Goal: Use online tool/utility: Use online tool/utility

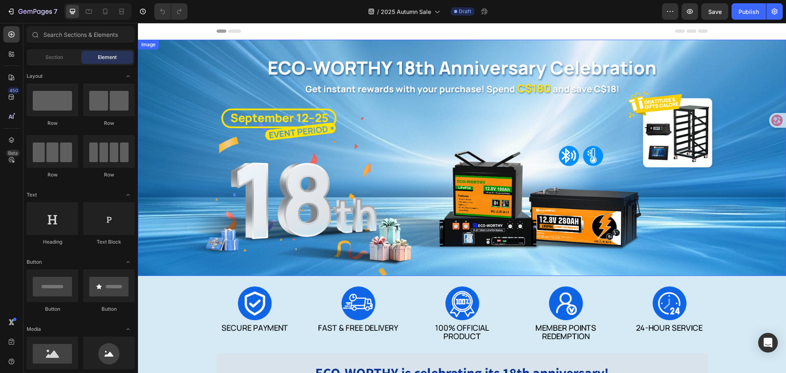
click at [447, 188] on img at bounding box center [462, 158] width 648 height 236
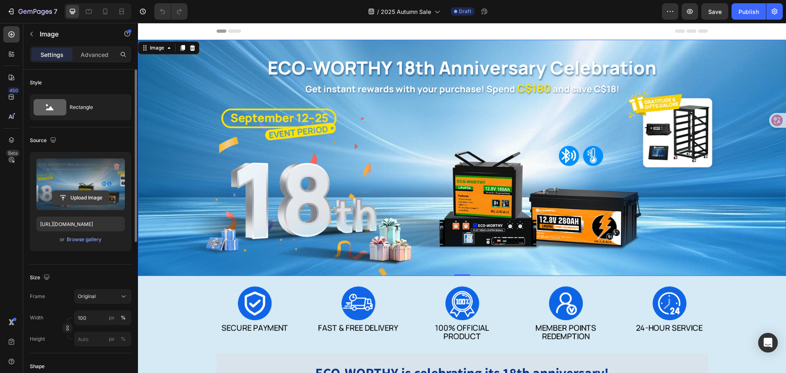
click at [102, 198] on input "file" at bounding box center [80, 198] width 57 height 14
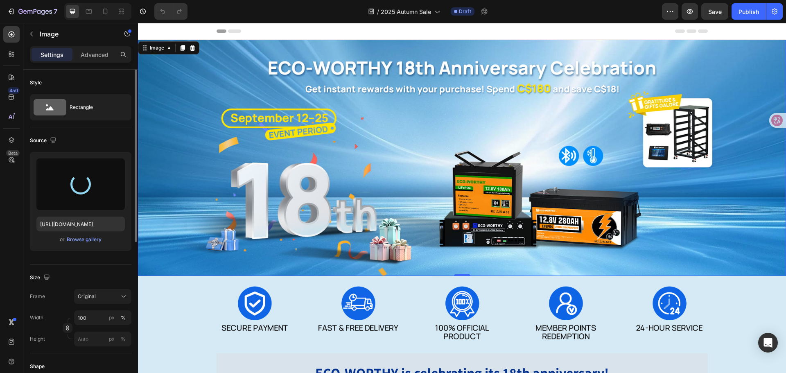
type input "[URL][DOMAIN_NAME]"
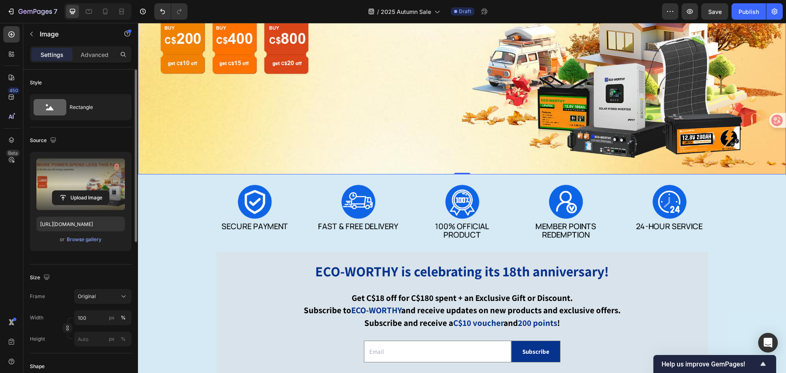
scroll to position [123, 0]
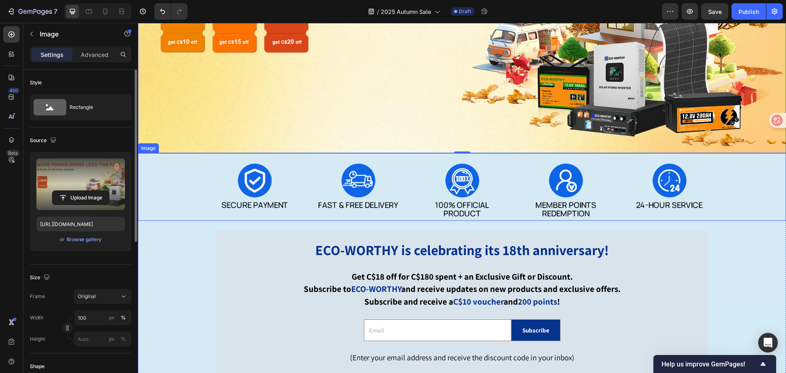
click at [290, 185] on img at bounding box center [462, 187] width 648 height 68
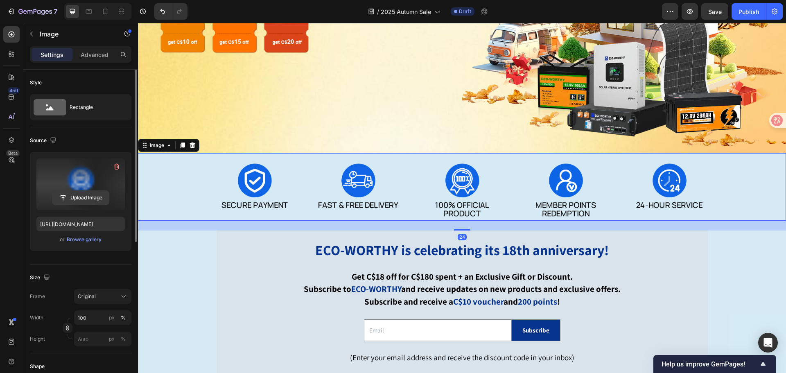
click at [79, 199] on input "file" at bounding box center [80, 198] width 57 height 14
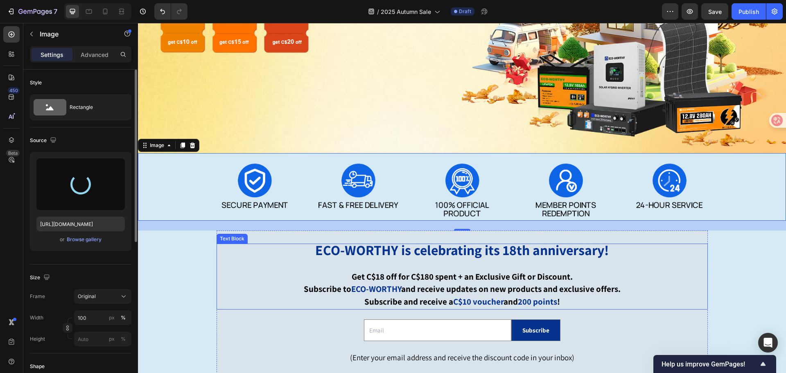
type input "[URL][DOMAIN_NAME]"
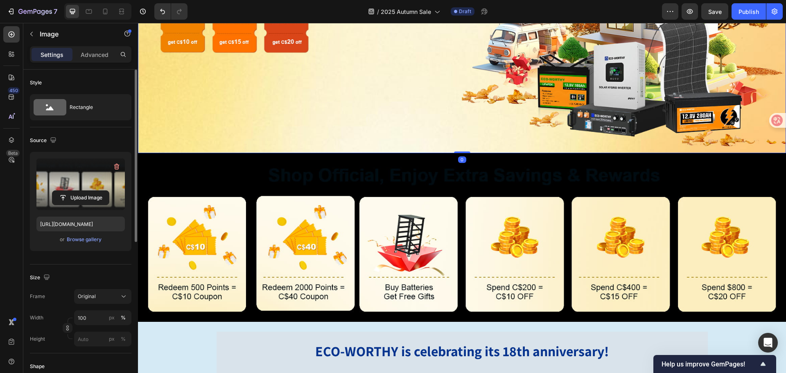
click at [380, 86] on img at bounding box center [462, 35] width 648 height 236
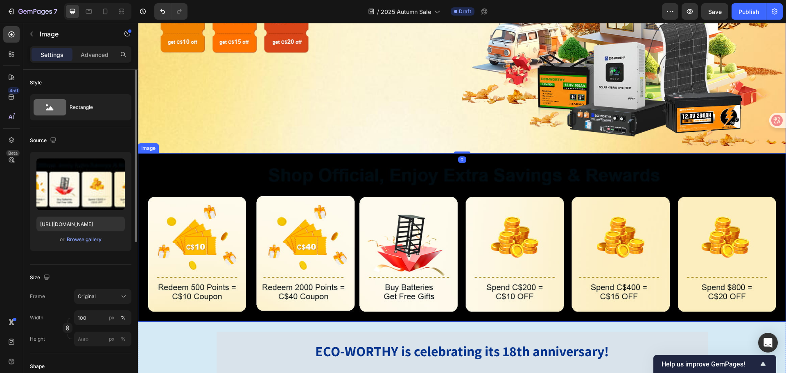
click at [387, 171] on img at bounding box center [462, 237] width 648 height 169
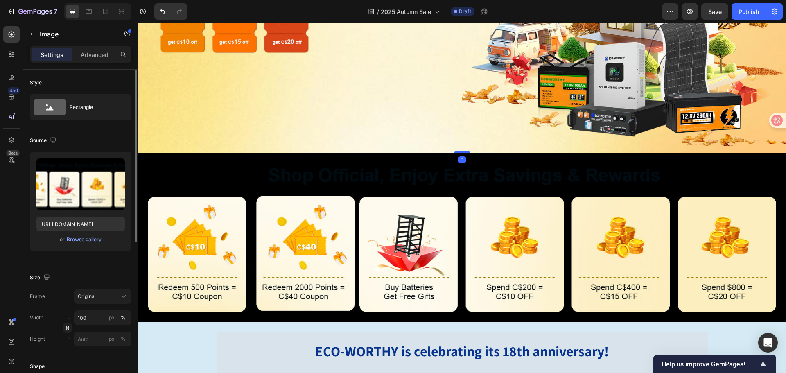
click at [375, 106] on img at bounding box center [462, 35] width 648 height 236
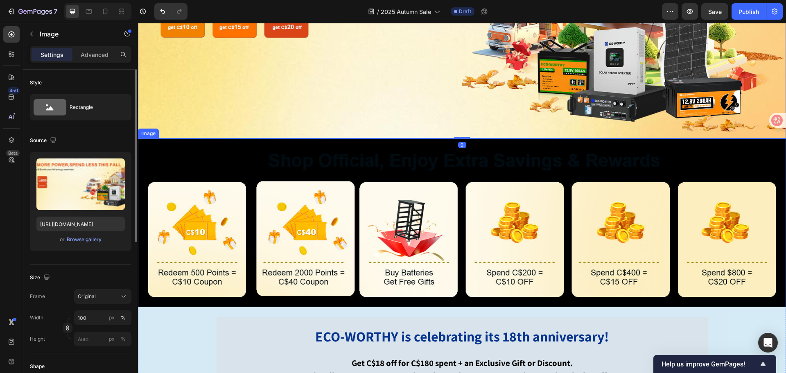
scroll to position [287, 0]
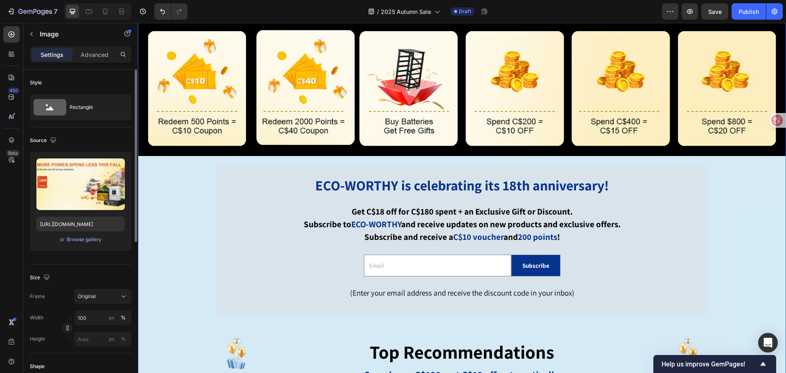
click at [158, 178] on div "Image ECO-WORTHY is celebrating its 18th anniversary! Get C$18 off for C$180 sp…" at bounding box center [462, 345] width 648 height 716
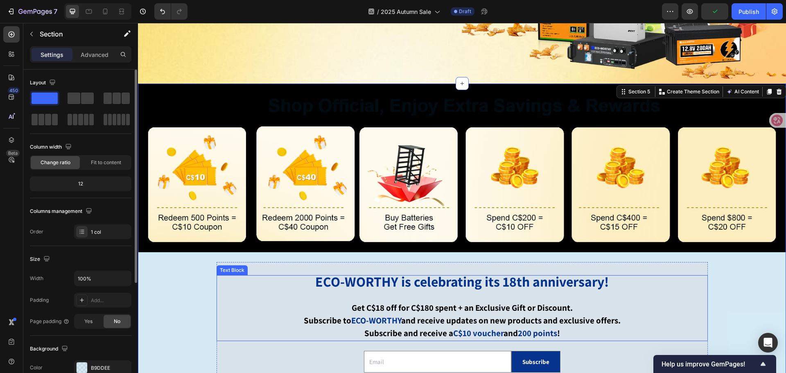
scroll to position [123, 0]
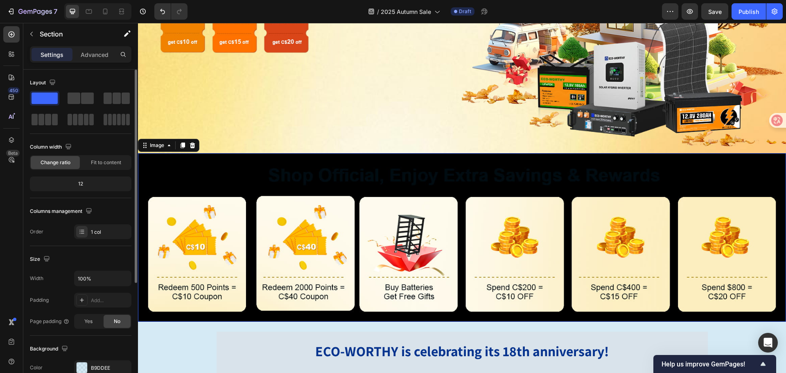
click at [176, 164] on img at bounding box center [462, 237] width 648 height 169
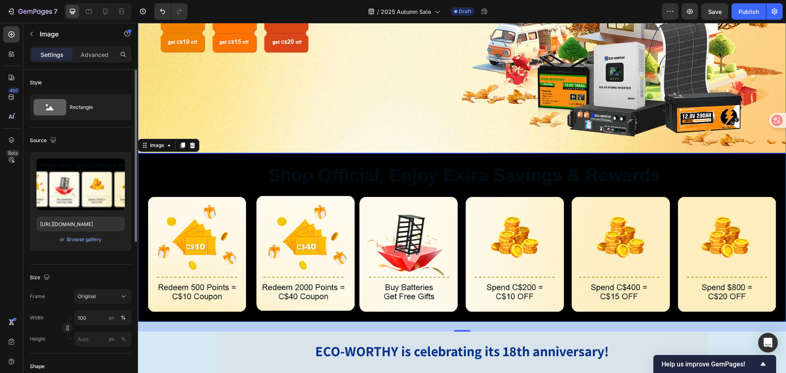
click at [566, 70] on img at bounding box center [462, 35] width 648 height 236
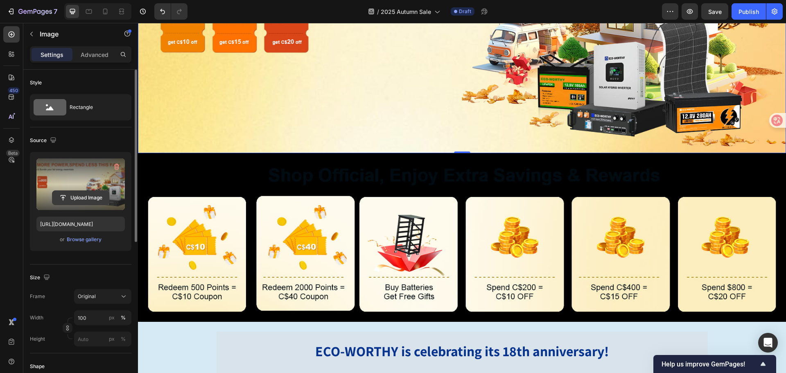
click at [84, 201] on input "file" at bounding box center [80, 198] width 57 height 14
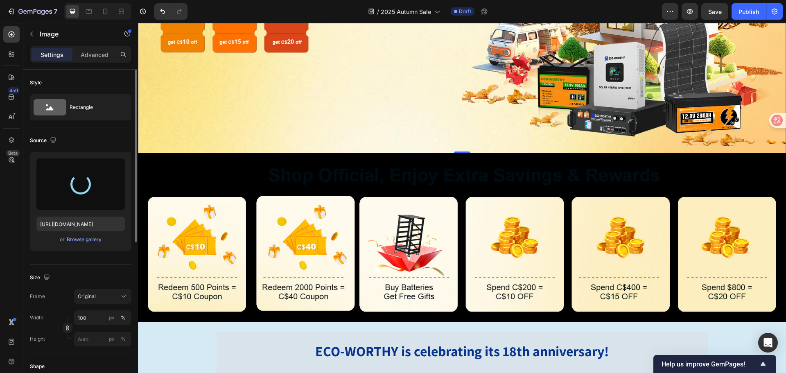
type input "[URL][DOMAIN_NAME]"
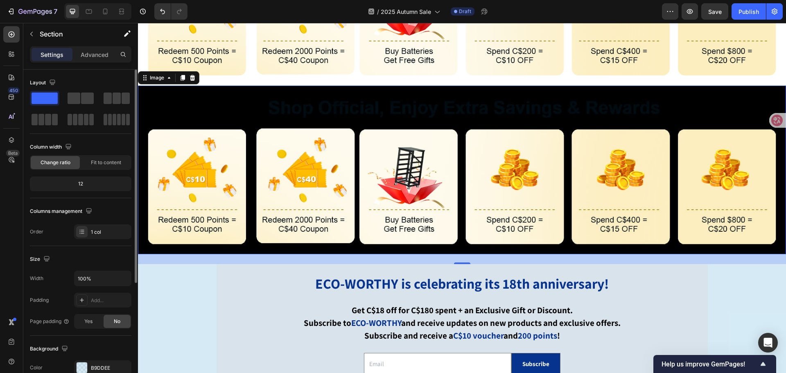
click at [230, 102] on img at bounding box center [462, 170] width 648 height 169
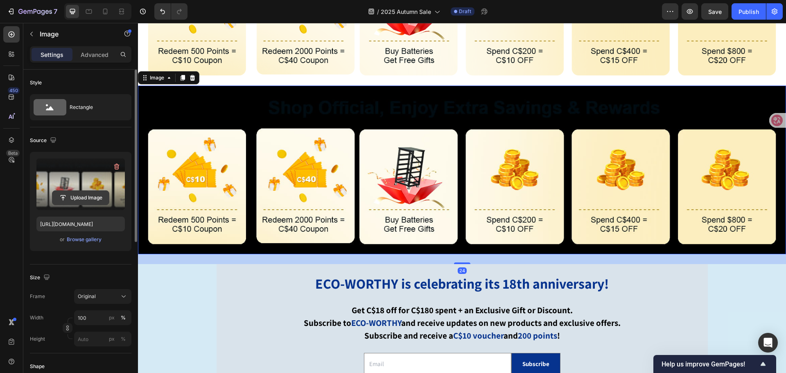
click at [93, 198] on input "file" at bounding box center [80, 198] width 57 height 14
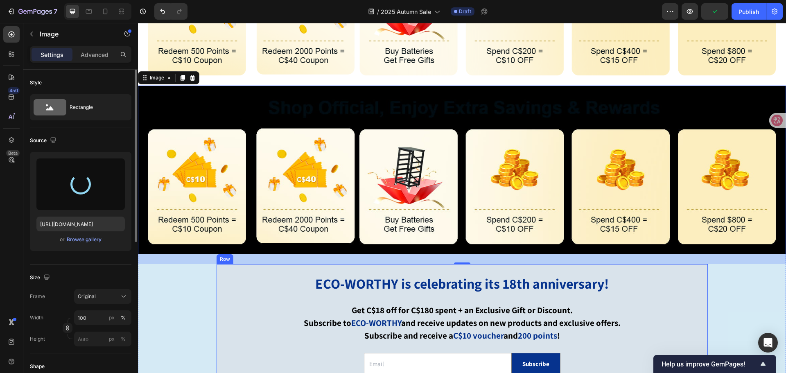
type input "[URL][DOMAIN_NAME]"
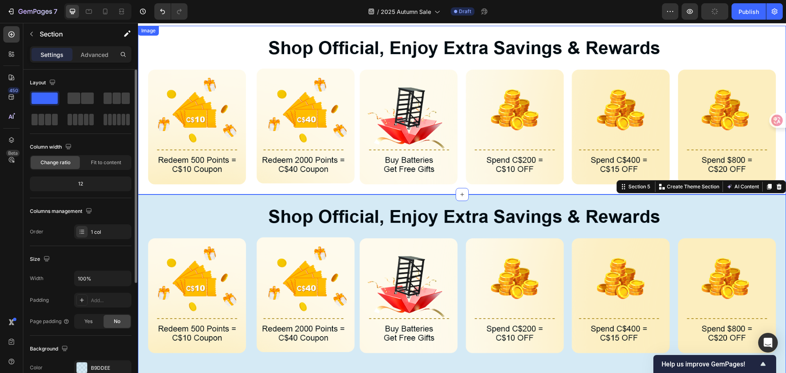
scroll to position [0, 0]
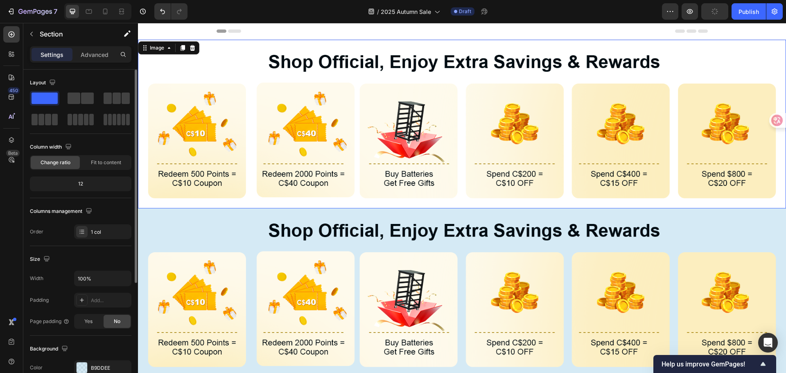
click at [376, 107] on img at bounding box center [462, 124] width 648 height 169
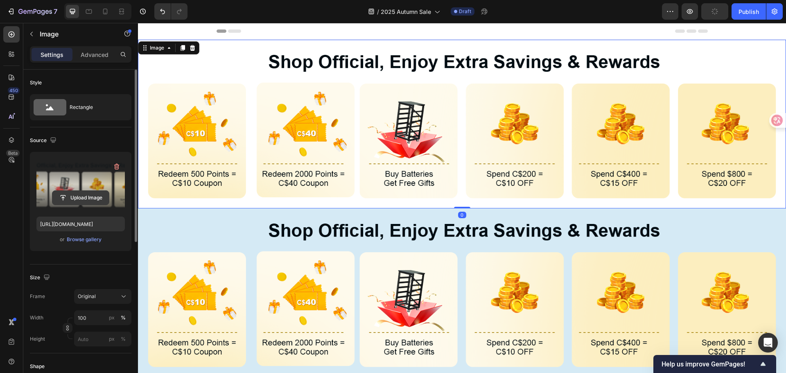
click at [91, 199] on input "file" at bounding box center [80, 198] width 57 height 14
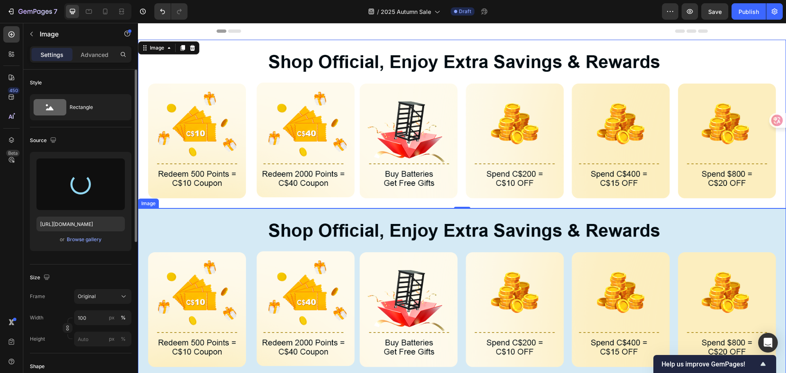
type input "[URL][DOMAIN_NAME]"
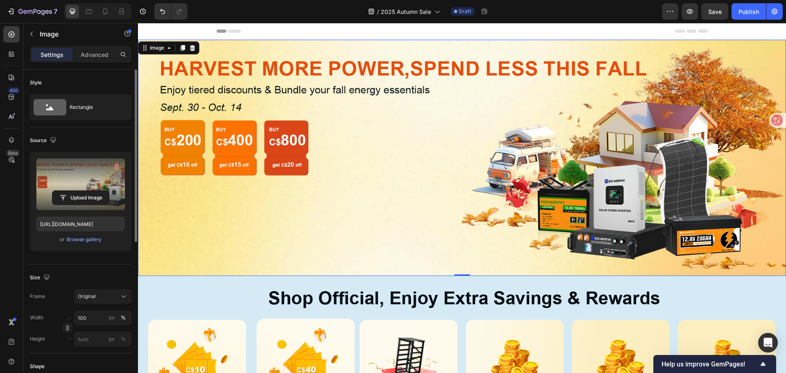
click at [371, 209] on img at bounding box center [462, 158] width 648 height 236
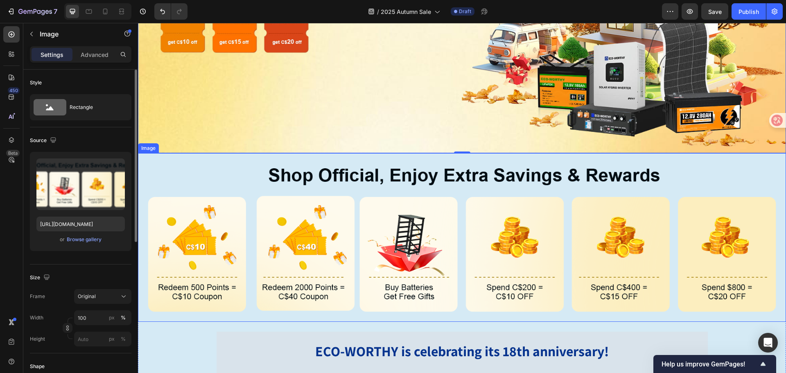
click at [178, 156] on img at bounding box center [462, 237] width 648 height 169
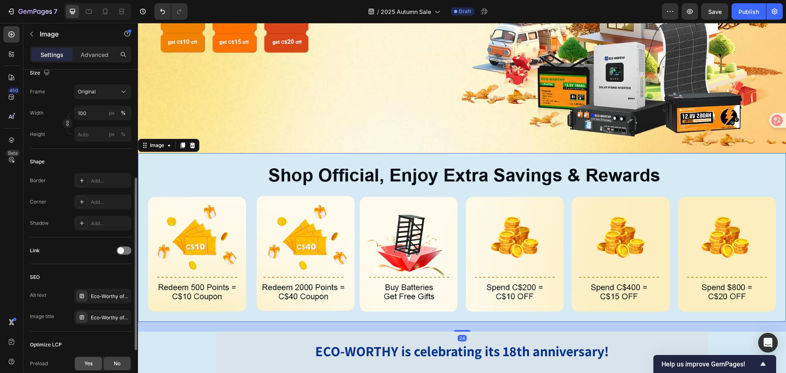
scroll to position [292, 0]
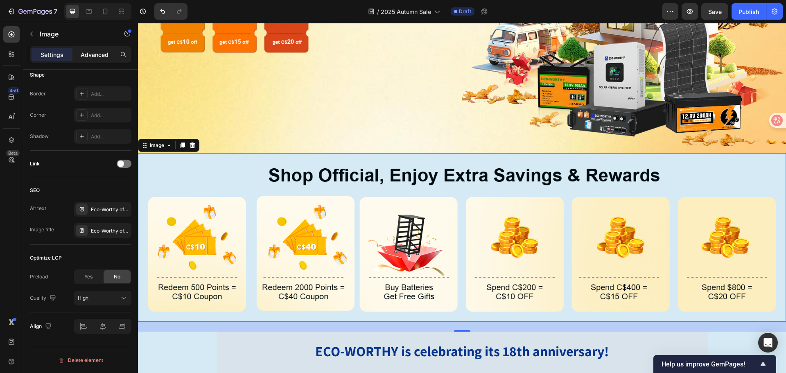
click at [100, 52] on p "Advanced" at bounding box center [95, 54] width 28 height 9
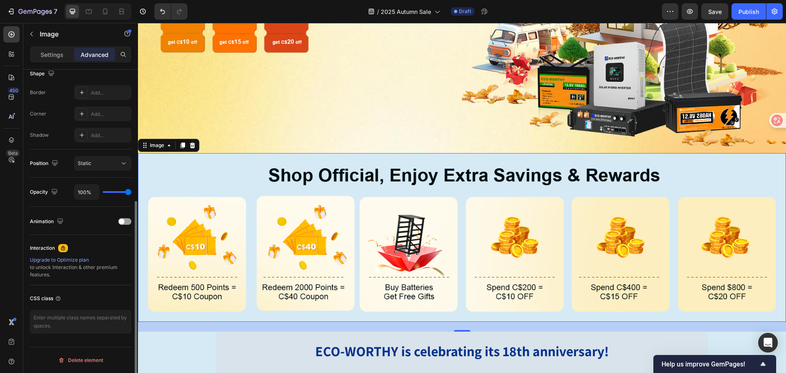
scroll to position [220, 0]
click at [51, 55] on p "Settings" at bounding box center [52, 54] width 23 height 9
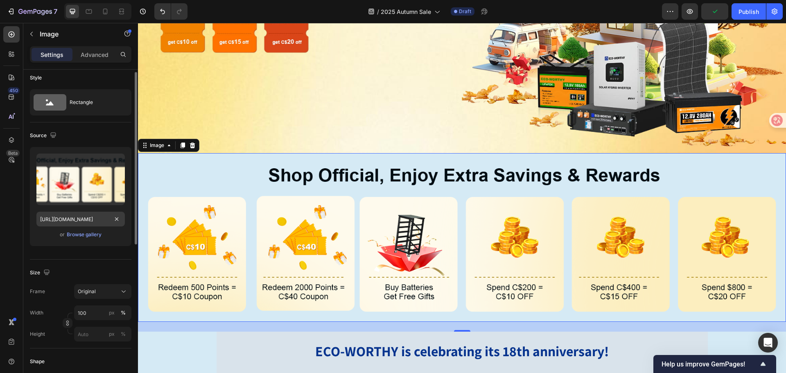
scroll to position [0, 0]
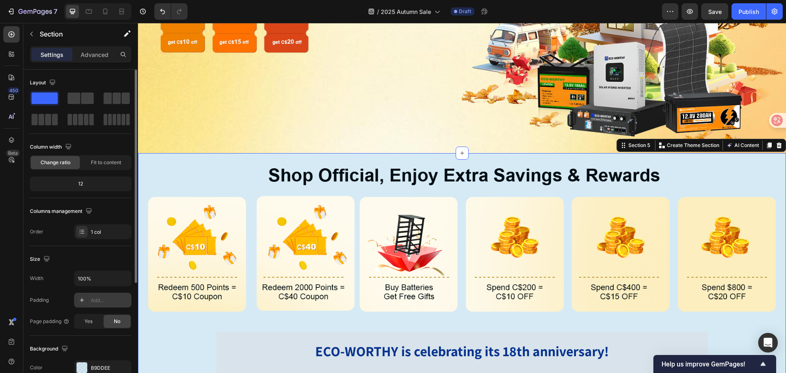
scroll to position [123, 0]
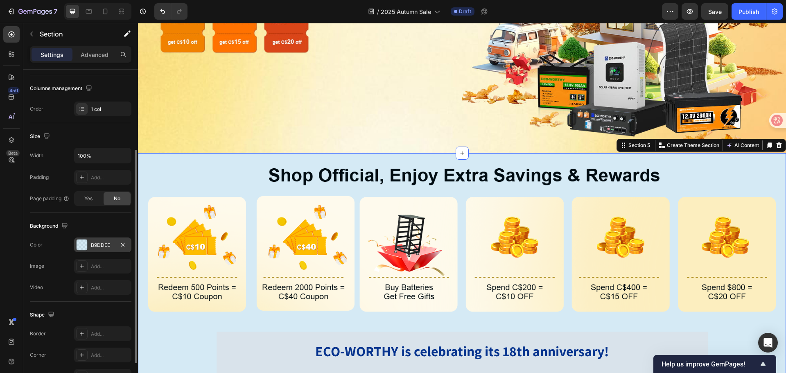
click at [95, 247] on div "B9DDEE" at bounding box center [103, 245] width 24 height 7
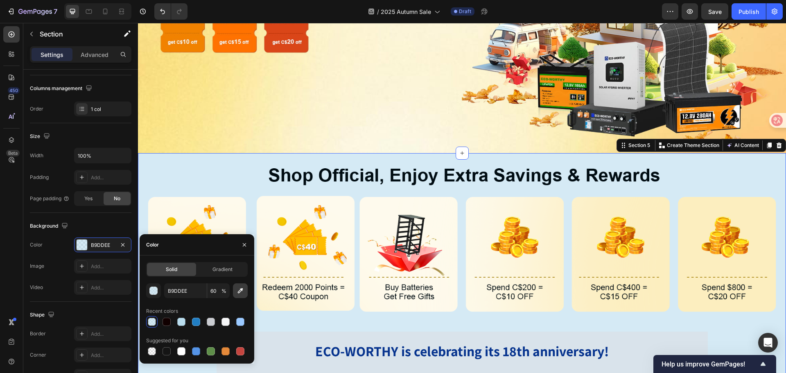
click at [240, 291] on icon "button" at bounding box center [240, 290] width 5 height 5
type input "F9E996"
type input "100"
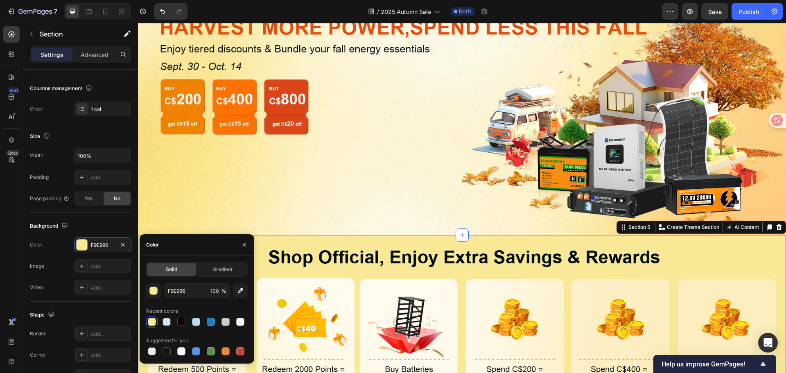
scroll to position [164, 0]
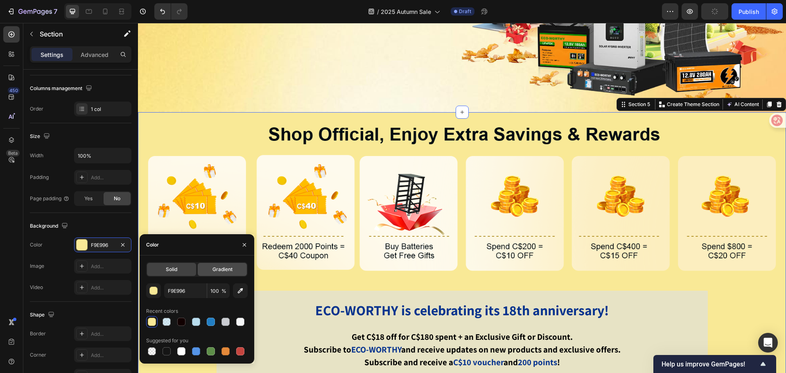
click at [219, 268] on span "Gradient" at bounding box center [223, 269] width 20 height 7
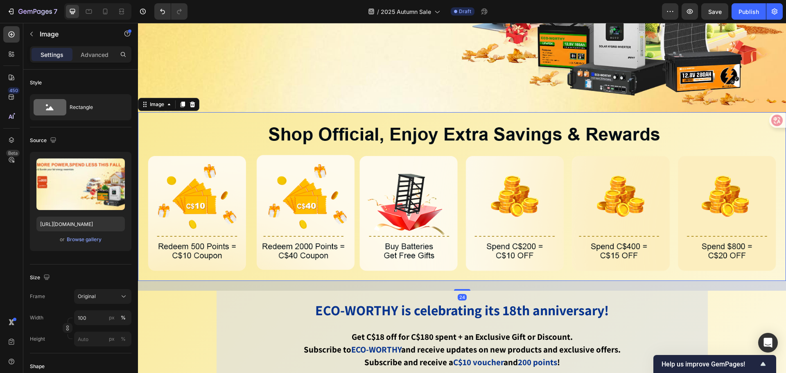
click at [199, 120] on img at bounding box center [462, 196] width 648 height 169
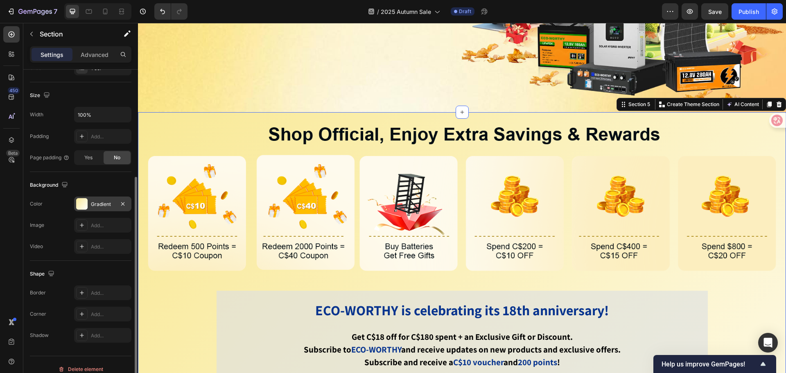
click at [100, 210] on div "Gradient" at bounding box center [102, 204] width 57 height 15
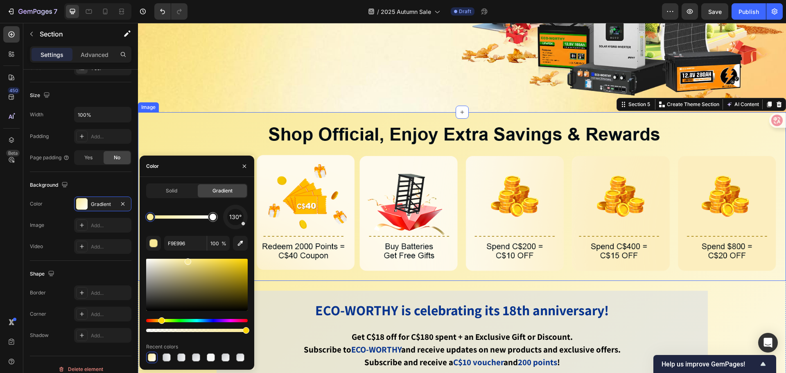
click at [333, 231] on img at bounding box center [462, 196] width 648 height 169
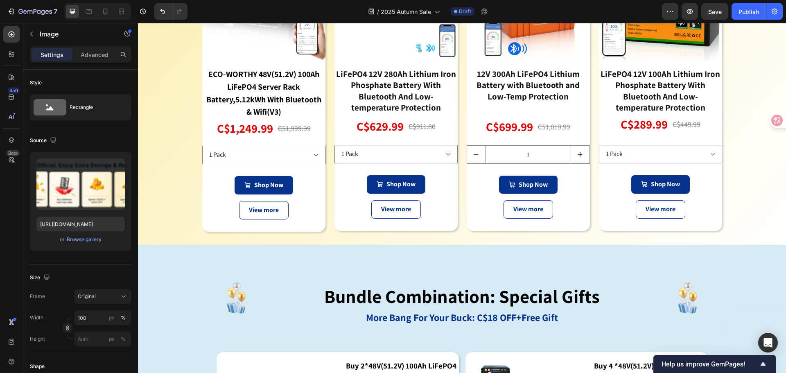
scroll to position [860, 0]
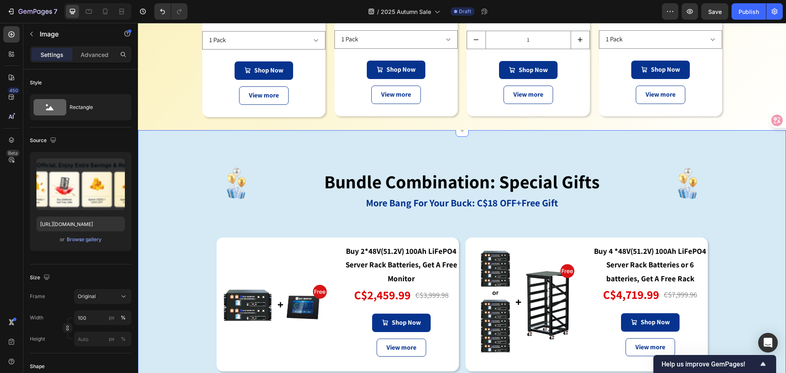
click at [179, 141] on div "Image bundle combination: special gifts Heading More Bang For Your Buck: C$18 O…" at bounding box center [462, 341] width 648 height 423
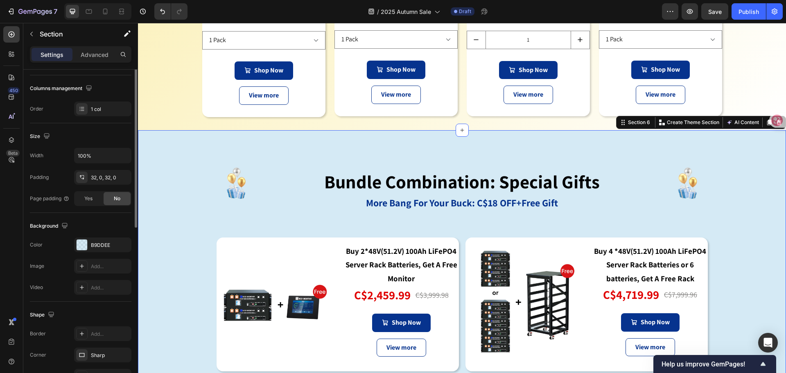
scroll to position [173, 0]
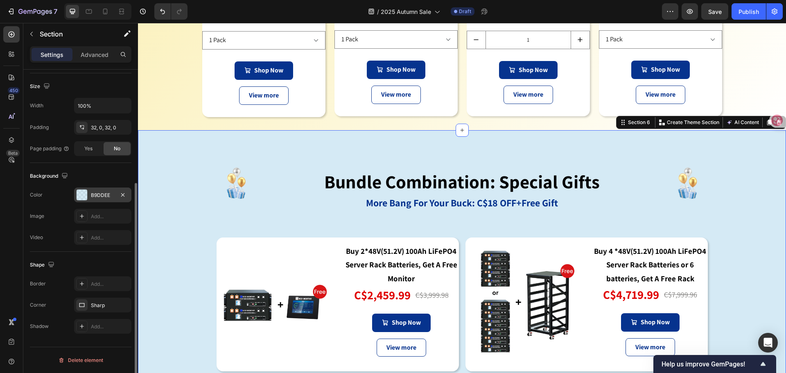
click at [97, 199] on div "B9DDEE" at bounding box center [102, 195] width 57 height 15
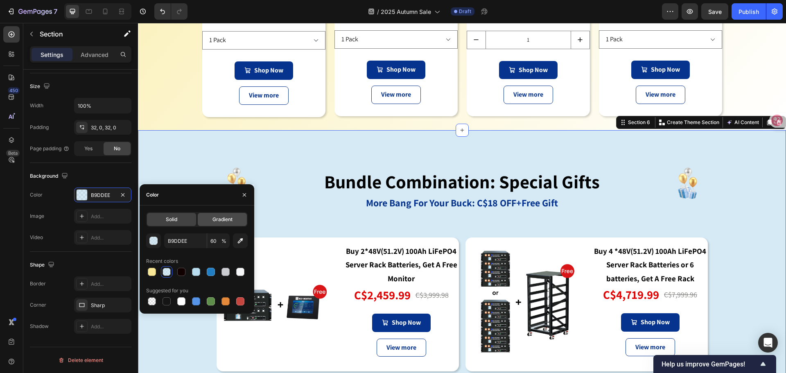
click at [236, 216] on div "Gradient" at bounding box center [222, 219] width 49 height 13
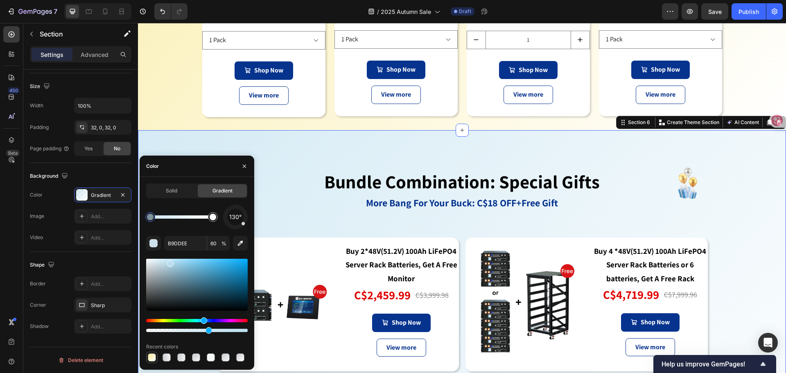
click at [152, 359] on div at bounding box center [152, 357] width 8 height 8
type input "F9E996"
type input "100"
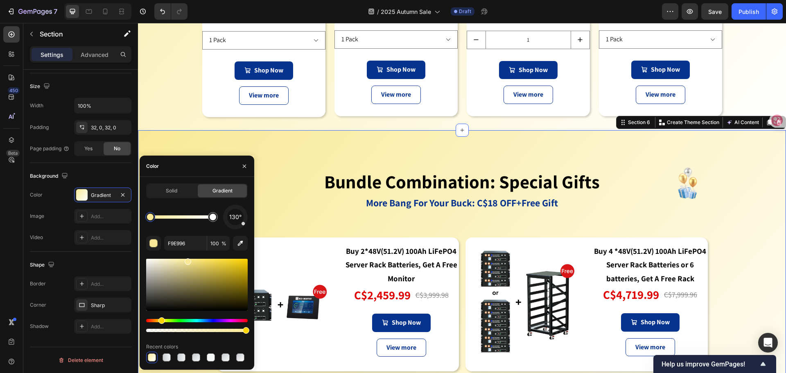
click at [194, 133] on div "Image bundle combination: special gifts Heading More Bang For Your Buck: C$18 O…" at bounding box center [462, 341] width 648 height 423
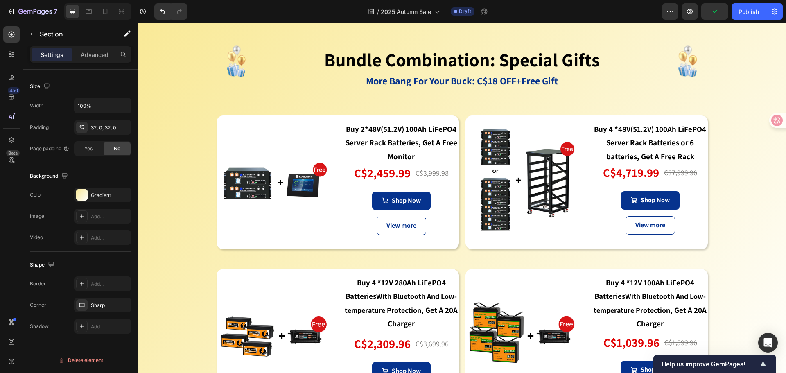
scroll to position [983, 0]
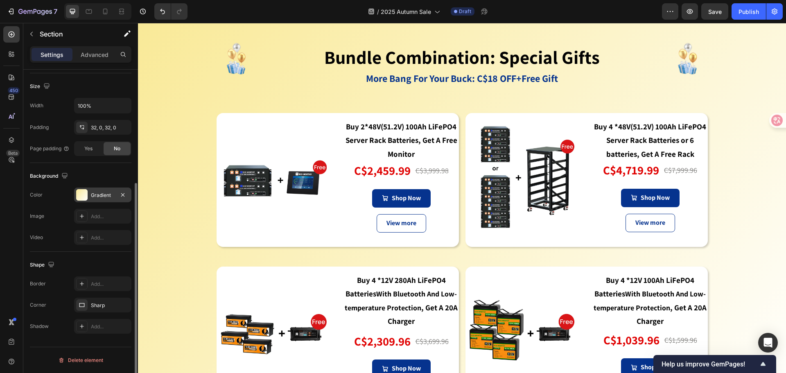
click at [92, 197] on div "Gradient" at bounding box center [103, 195] width 24 height 7
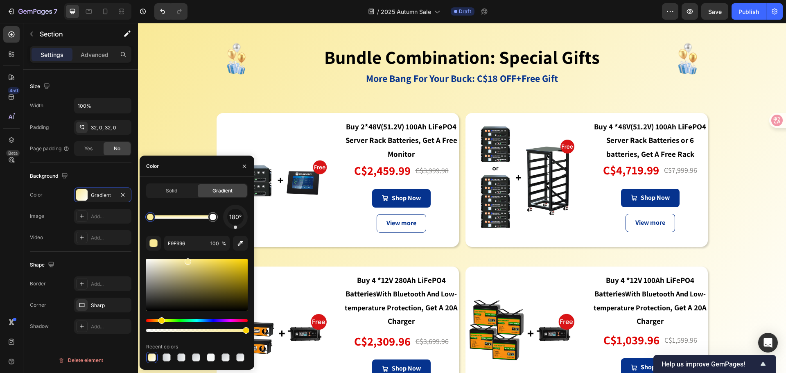
drag, startPoint x: 243, startPoint y: 225, endPoint x: 235, endPoint y: 227, distance: 8.6
click at [235, 227] on div at bounding box center [235, 227] width 3 height 3
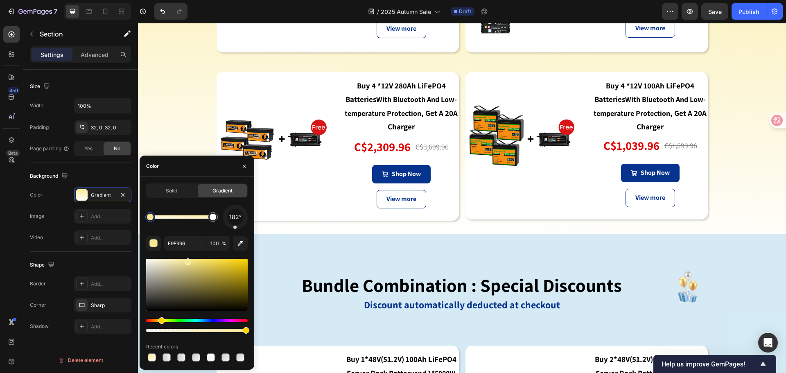
scroll to position [1109, 0]
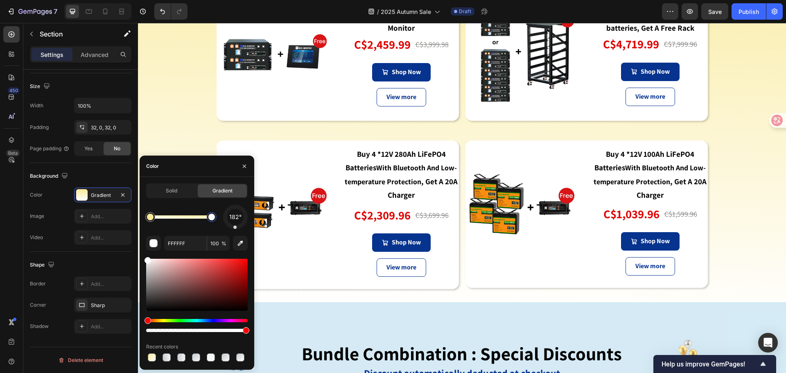
click at [212, 220] on div at bounding box center [211, 217] width 7 height 7
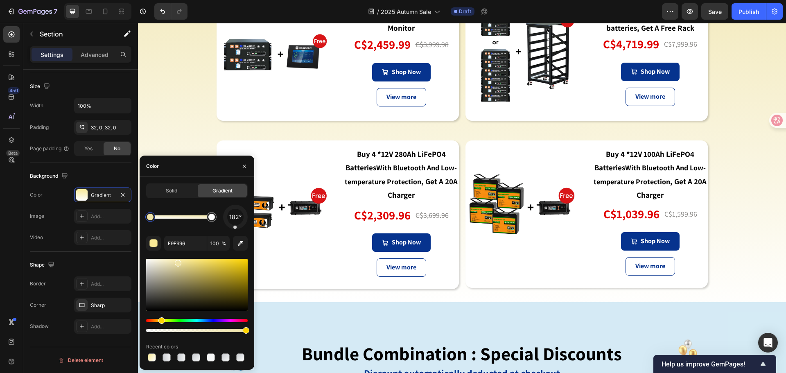
click at [177, 262] on div at bounding box center [197, 285] width 102 height 52
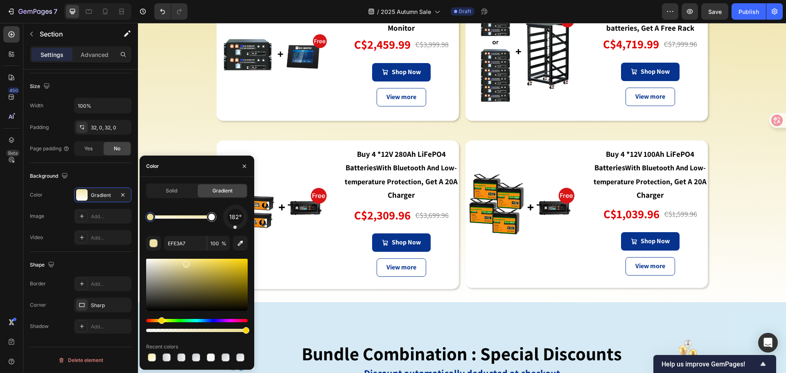
click at [186, 263] on div at bounding box center [197, 285] width 102 height 52
click at [213, 219] on div at bounding box center [211, 217] width 7 height 7
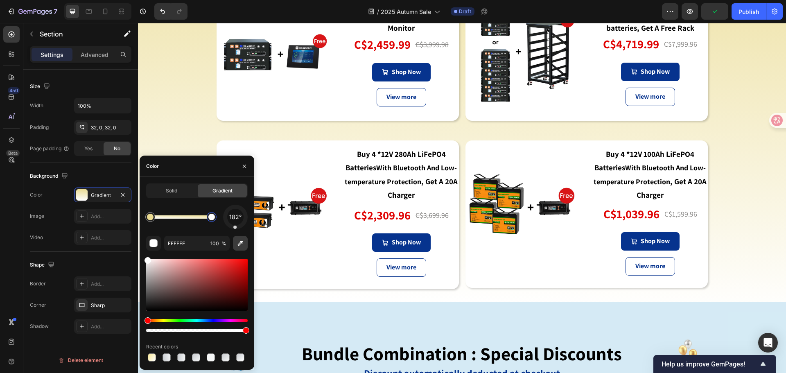
click at [245, 241] on button "button" at bounding box center [240, 243] width 15 height 15
type input "F2E9BE"
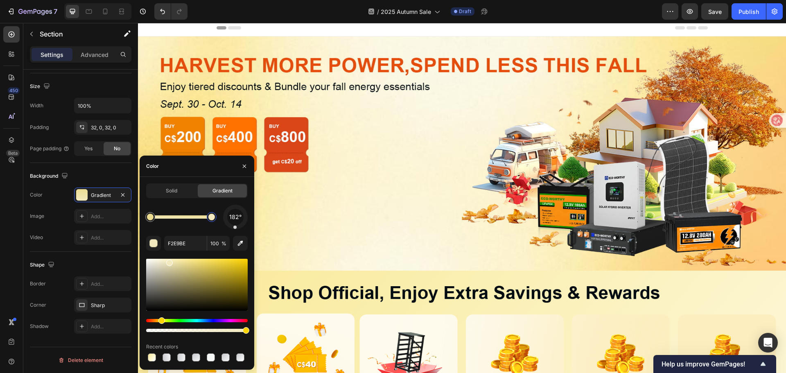
scroll to position [0, 0]
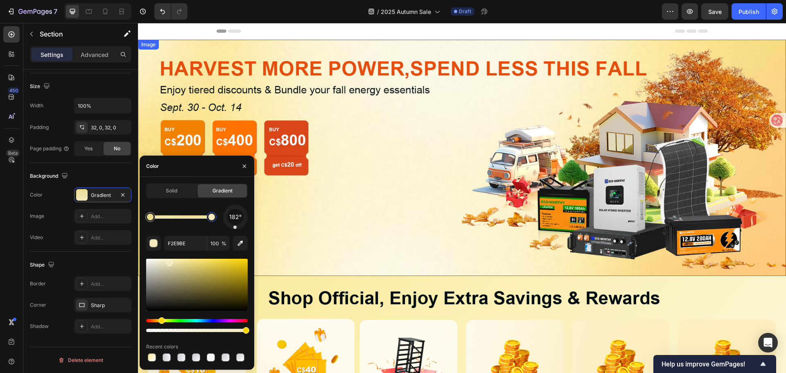
click at [376, 199] on img at bounding box center [462, 158] width 648 height 236
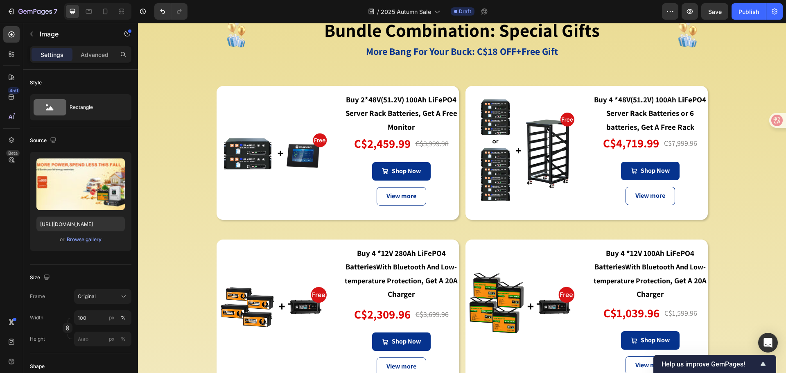
scroll to position [942, 0]
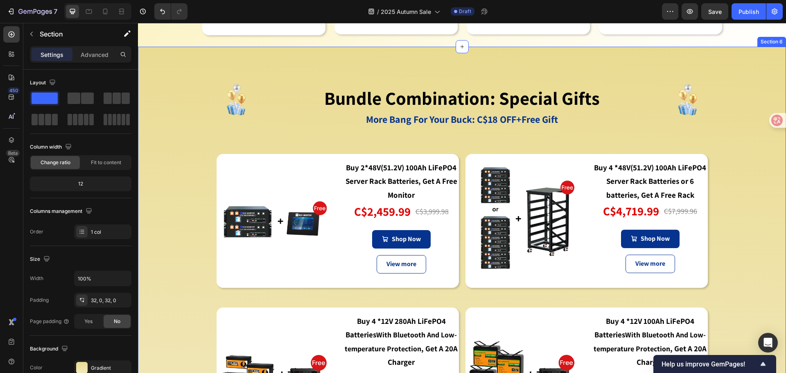
click at [174, 66] on div "Image bundle combination: special gifts Heading More Bang For Your Buck: C$18 O…" at bounding box center [462, 258] width 648 height 397
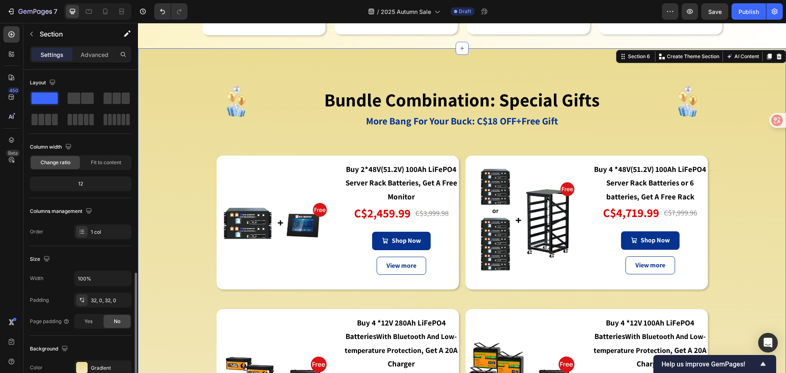
scroll to position [123, 0]
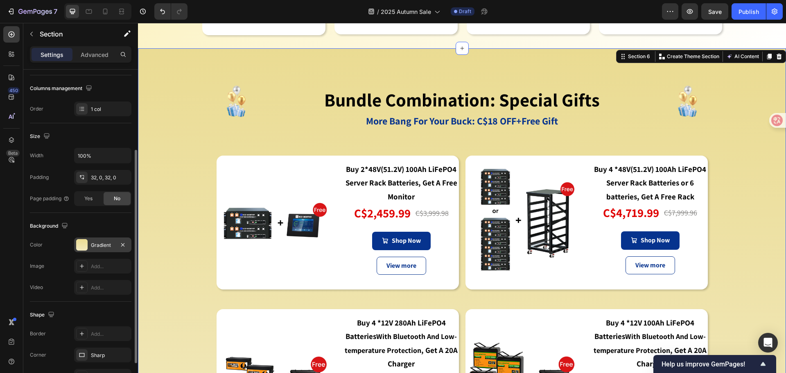
click at [97, 245] on div "Gradient" at bounding box center [103, 245] width 24 height 7
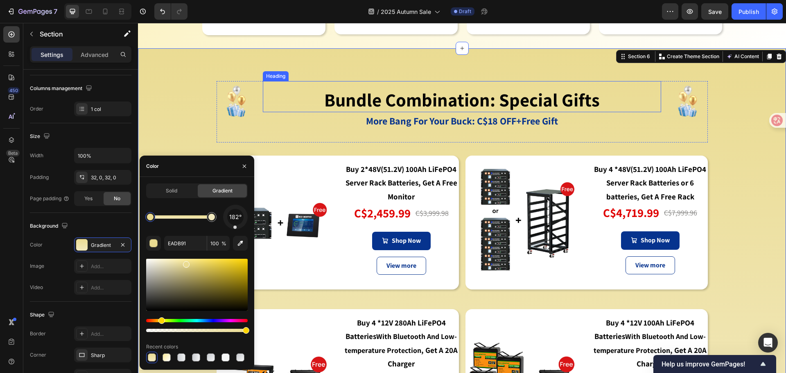
click at [361, 109] on strong "bundle combination: special gifts" at bounding box center [462, 100] width 276 height 24
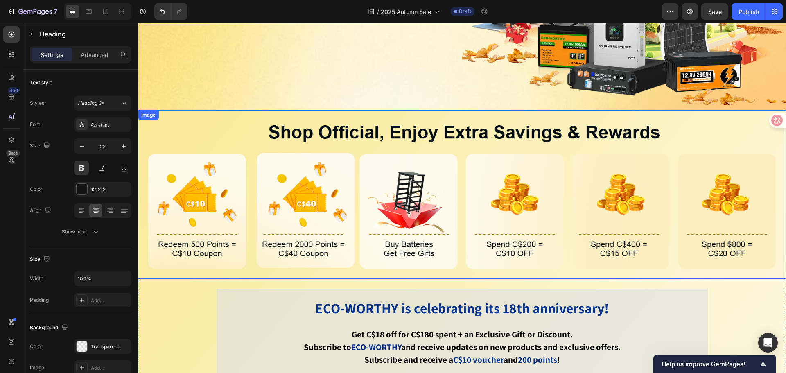
scroll to position [328, 0]
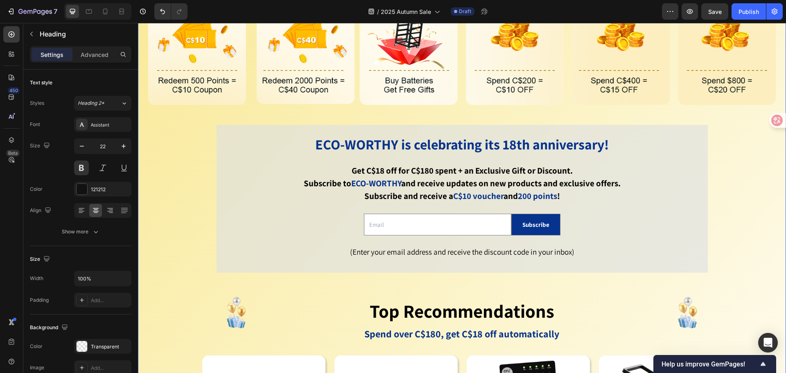
click at [184, 143] on div "Image ECO-WORTHY is celebrating its 18th anniversary! Get C$18 off for C$180 sp…" at bounding box center [462, 304] width 648 height 716
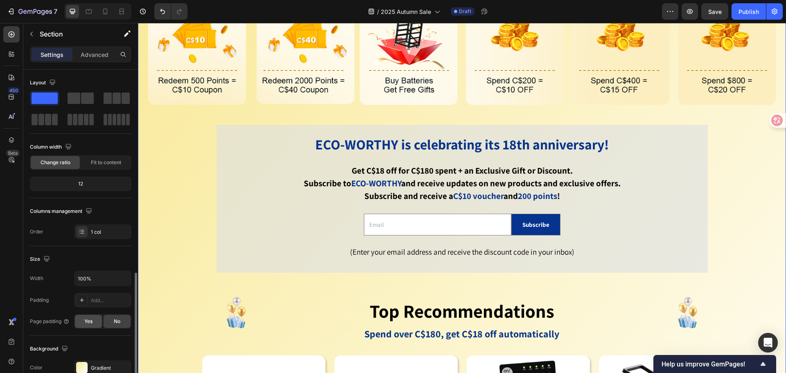
scroll to position [123, 0]
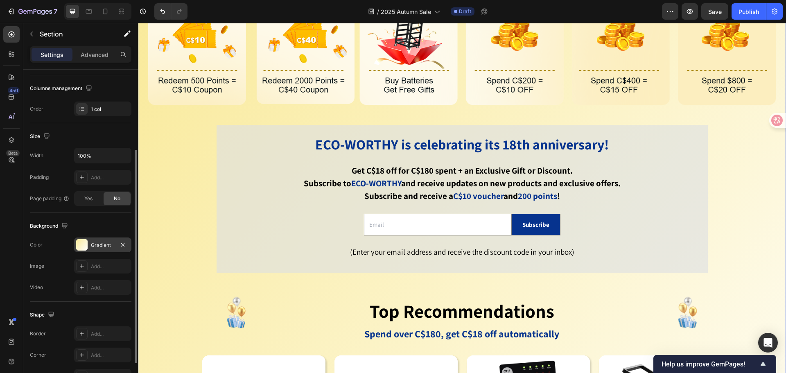
click at [88, 247] on div "Gradient" at bounding box center [102, 245] width 57 height 15
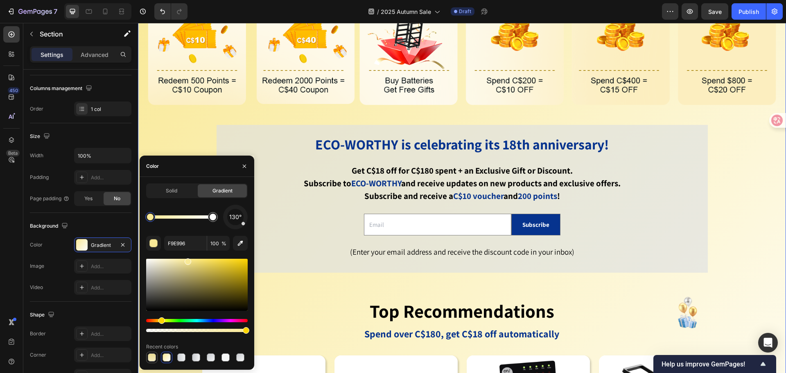
click at [152, 360] on div at bounding box center [152, 357] width 8 height 8
type input "EADB91"
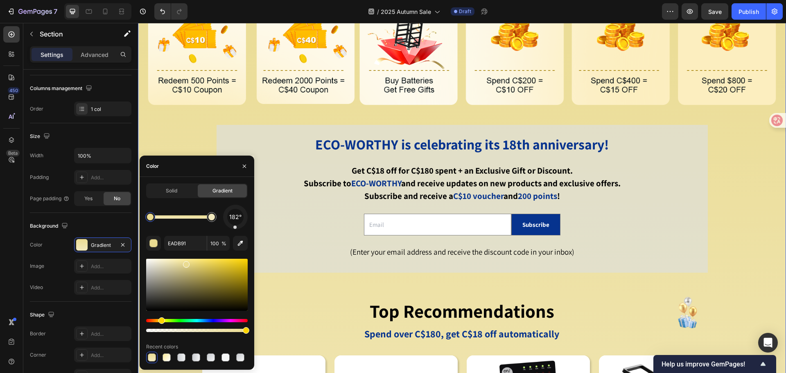
click at [161, 134] on div "Image ECO-WORTHY is celebrating its 18th anniversary! Get C$18 off for C$180 sp…" at bounding box center [462, 304] width 648 height 716
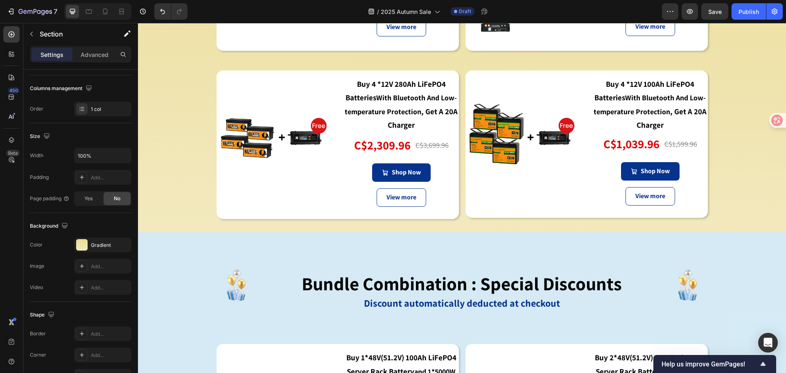
scroll to position [1188, 0]
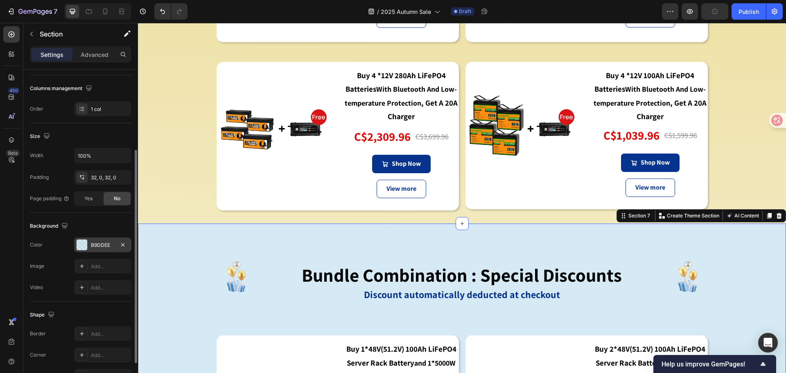
click at [101, 248] on div "B9DDEE" at bounding box center [103, 245] width 24 height 7
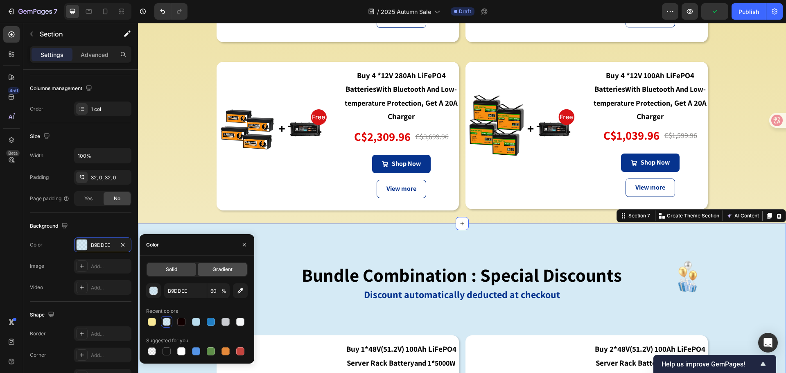
click at [220, 274] on div "Gradient" at bounding box center [222, 269] width 49 height 13
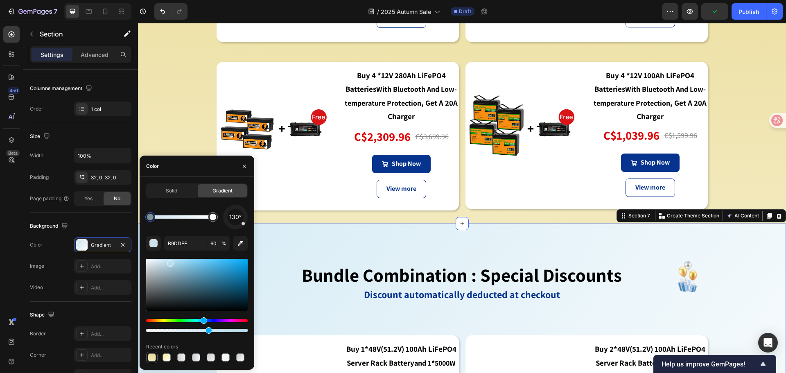
click at [152, 356] on div at bounding box center [152, 357] width 8 height 8
type input "EADB91"
type input "100"
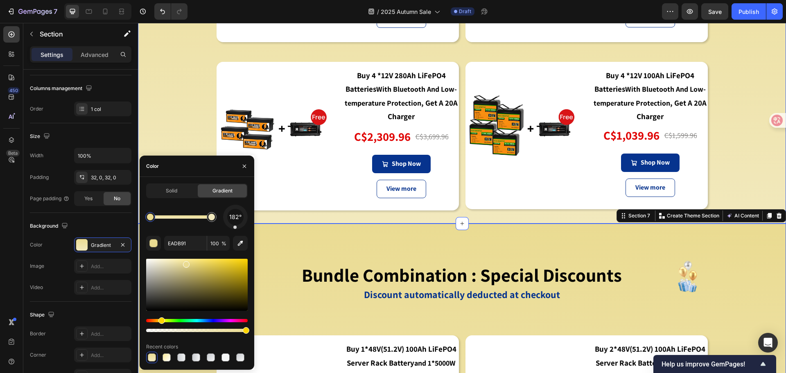
click at [151, 117] on div "Image bundle combination: special gifts Heading More Bang For Your Buck: C$18 O…" at bounding box center [462, 12] width 648 height 397
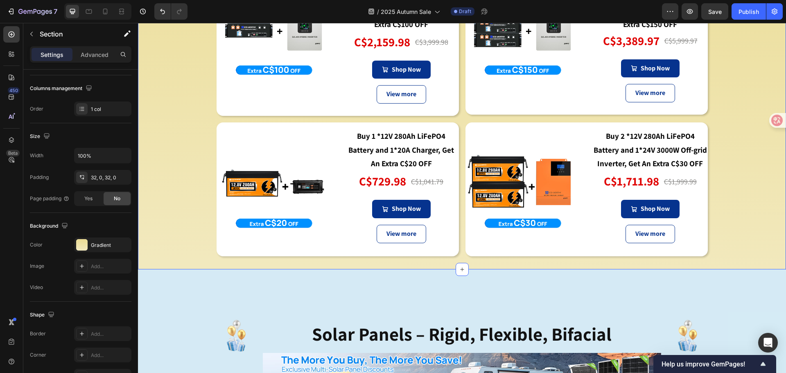
scroll to position [1720, 0]
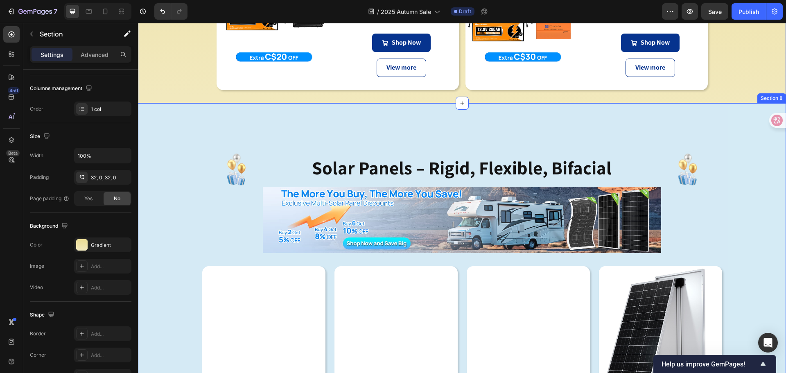
click at [163, 258] on div "Image solar panels – rigid, flexible, bifacial Heading Image Image Row Product …" at bounding box center [462, 340] width 648 height 423
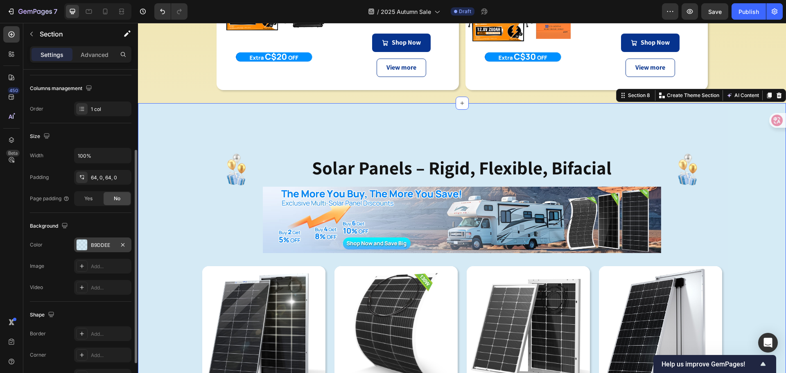
click at [91, 244] on div "B9DDEE" at bounding box center [102, 245] width 57 height 15
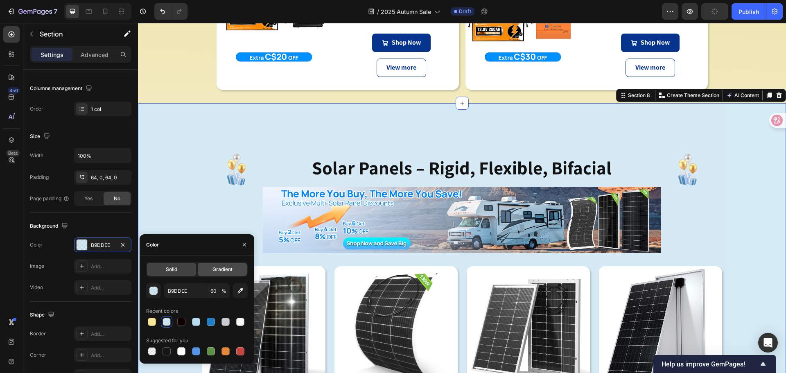
click at [211, 263] on div "Gradient" at bounding box center [222, 269] width 49 height 13
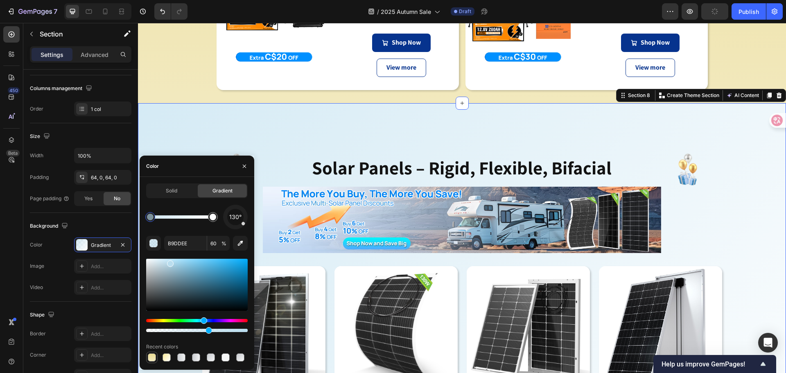
click at [151, 358] on div at bounding box center [152, 357] width 8 height 8
type input "EADB91"
type input "100"
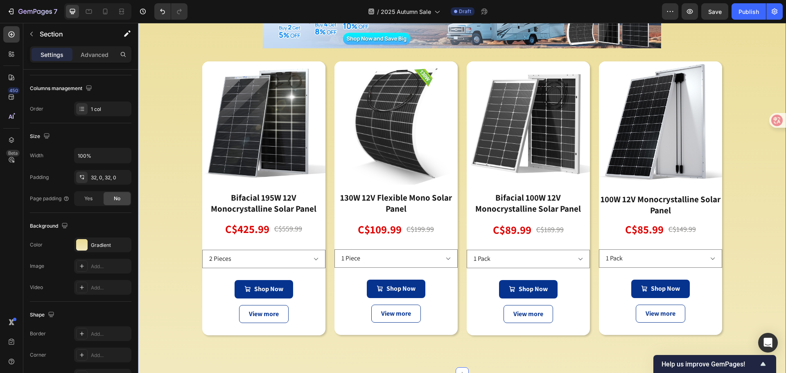
scroll to position [2089, 0]
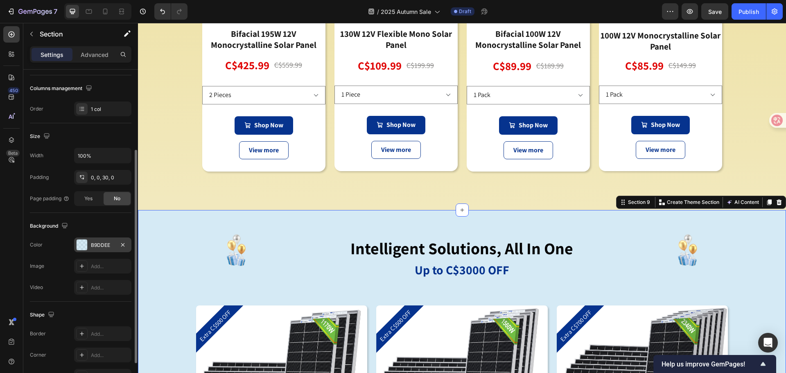
click at [98, 243] on div "B9DDEE" at bounding box center [103, 245] width 24 height 7
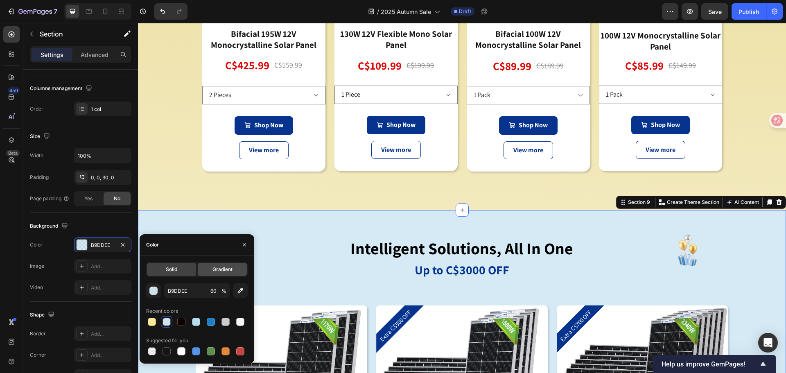
click at [213, 266] on span "Gradient" at bounding box center [223, 269] width 20 height 7
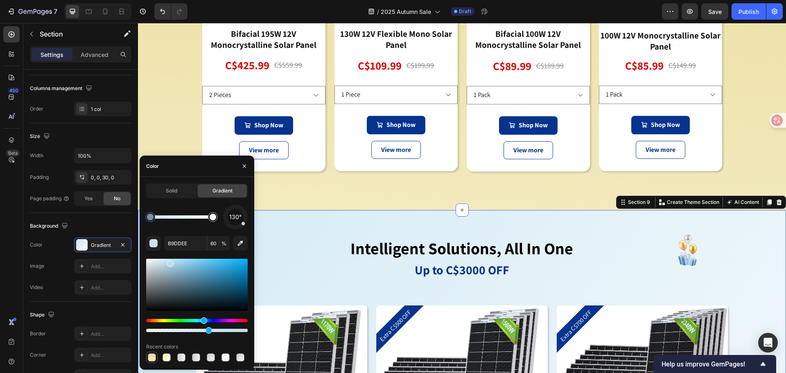
click at [153, 357] on div at bounding box center [152, 357] width 8 height 8
type input "EADB91"
type input "100"
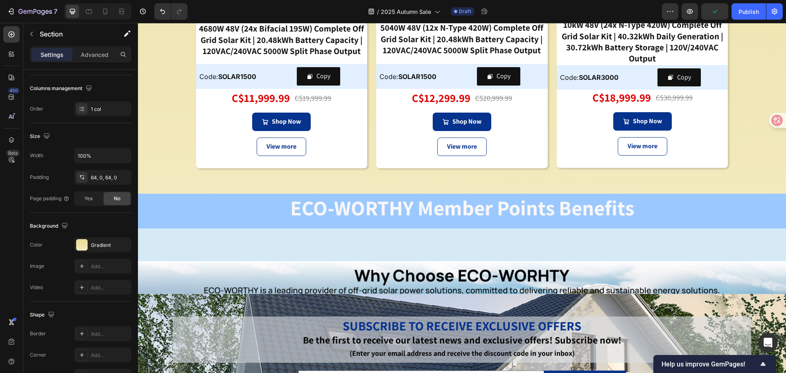
scroll to position [2990, 0]
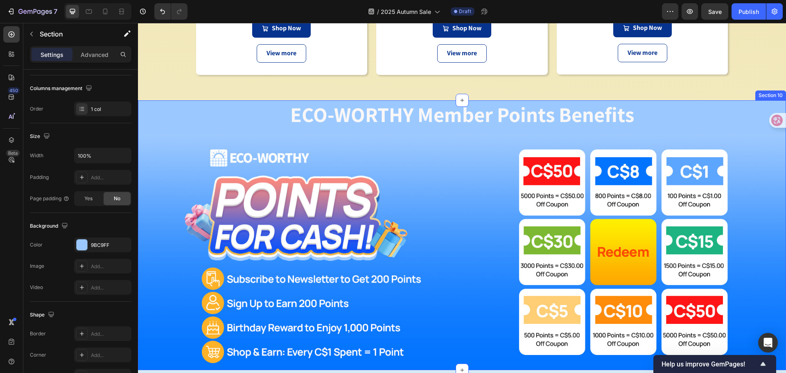
click at [158, 106] on div "ECO-WORTHY Member Points Benefits Text Block Row Image" at bounding box center [462, 235] width 648 height 270
click at [777, 91] on icon at bounding box center [779, 93] width 5 height 6
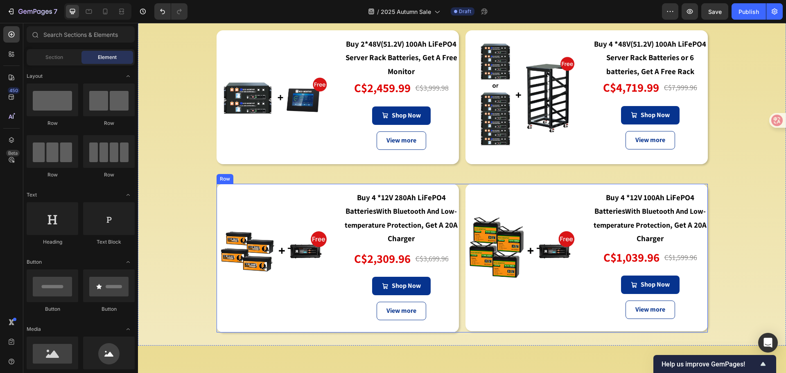
scroll to position [944, 0]
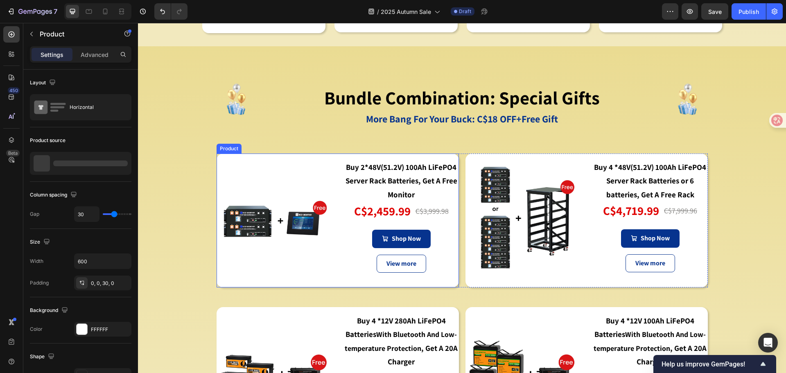
click at [333, 159] on div "Image Buy 2*48V(51.2V) 100Ah LiFePO4 Server Rack Batteries, Get A Free Monitor …" at bounding box center [338, 221] width 242 height 134
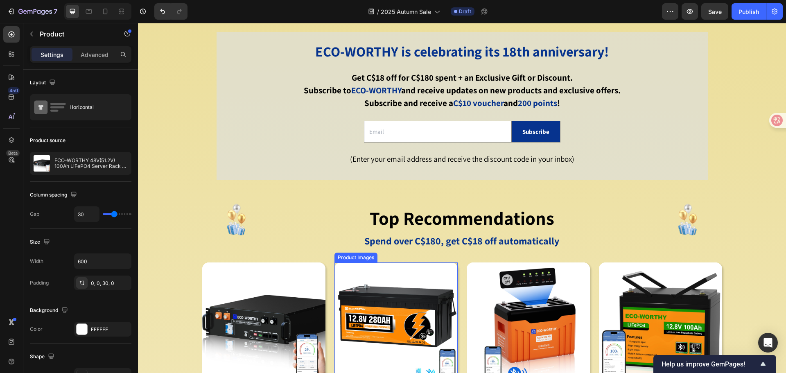
scroll to position [492, 0]
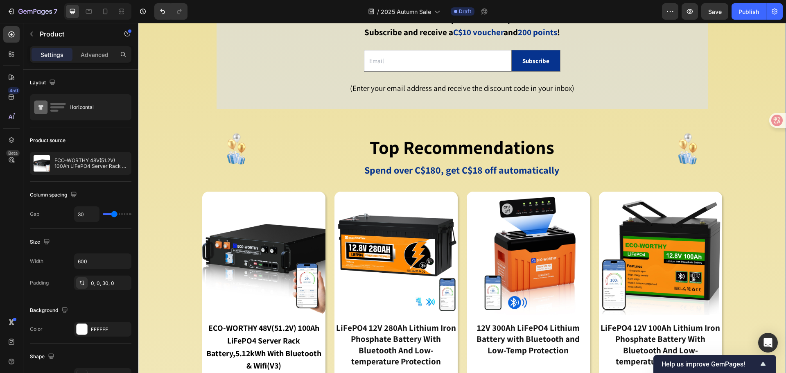
click at [740, 166] on div "Image ECO-WORTHY is celebrating its 18th anniversary! Get C$18 off for C$180 sp…" at bounding box center [462, 140] width 648 height 716
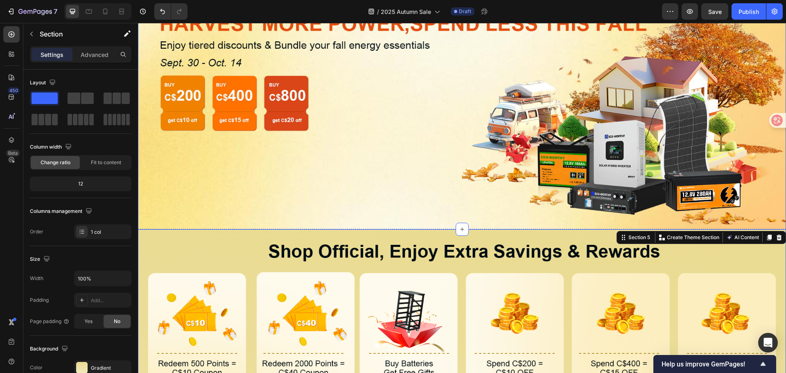
scroll to position [41, 0]
